Goal: Task Accomplishment & Management: Use online tool/utility

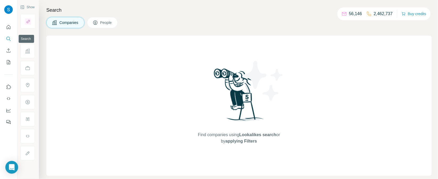
click at [9, 34] on button "Search" at bounding box center [8, 39] width 9 height 10
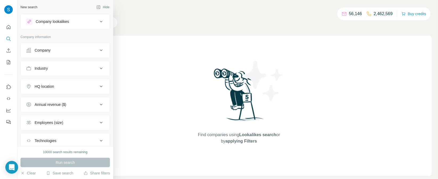
click at [65, 52] on div "Company" at bounding box center [62, 50] width 72 height 5
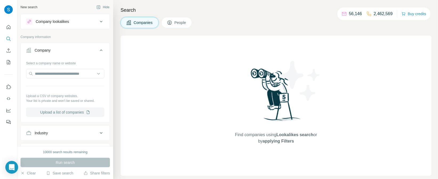
click at [74, 111] on button "Upload a list of companies" at bounding box center [65, 113] width 78 height 10
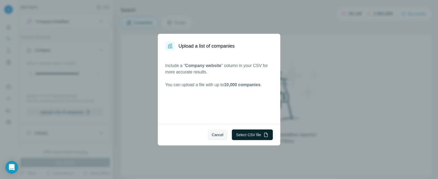
click at [243, 134] on button "Select CSV file" at bounding box center [252, 135] width 41 height 11
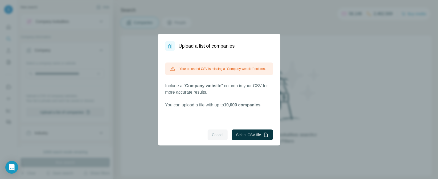
click at [215, 136] on span "Cancel" at bounding box center [218, 134] width 12 height 5
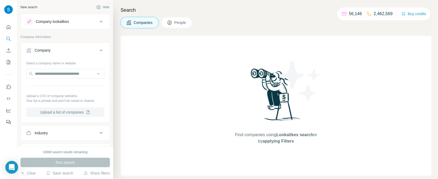
click at [60, 113] on button "Upload a list of companies" at bounding box center [65, 113] width 78 height 10
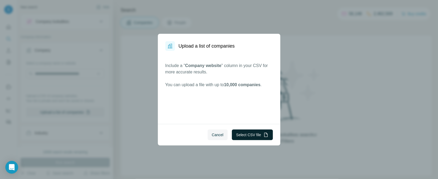
click at [244, 134] on button "Select CSV file" at bounding box center [252, 135] width 41 height 11
click at [259, 131] on button "Select CSV file" at bounding box center [252, 135] width 41 height 11
click at [218, 135] on span "Cancel" at bounding box center [218, 134] width 12 height 5
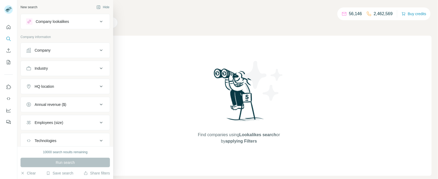
click at [42, 49] on div "Company" at bounding box center [43, 50] width 16 height 5
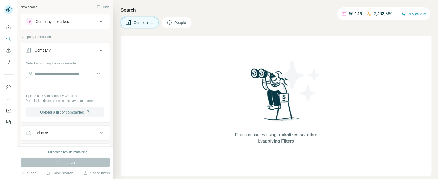
click at [78, 114] on button "Upload a list of companies" at bounding box center [65, 113] width 78 height 10
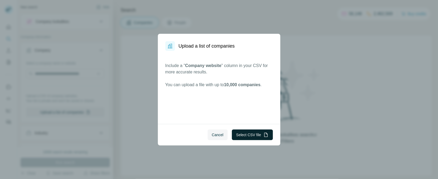
click at [260, 131] on button "Select CSV file" at bounding box center [252, 135] width 41 height 11
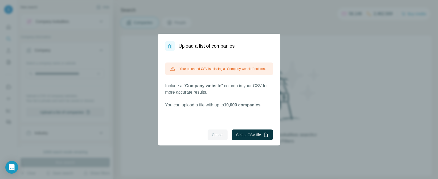
click at [218, 137] on span "Cancel" at bounding box center [218, 134] width 12 height 5
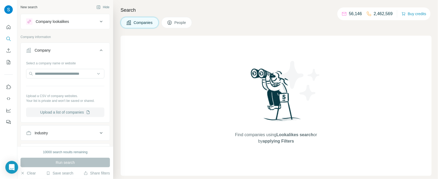
click at [73, 112] on button "Upload a list of companies" at bounding box center [65, 113] width 78 height 10
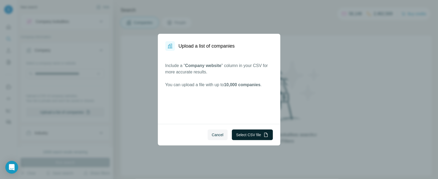
click at [254, 134] on button "Select CSV file" at bounding box center [252, 135] width 41 height 11
click at [215, 131] on button "Cancel" at bounding box center [218, 135] width 20 height 11
